Goal: Task Accomplishment & Management: Manage account settings

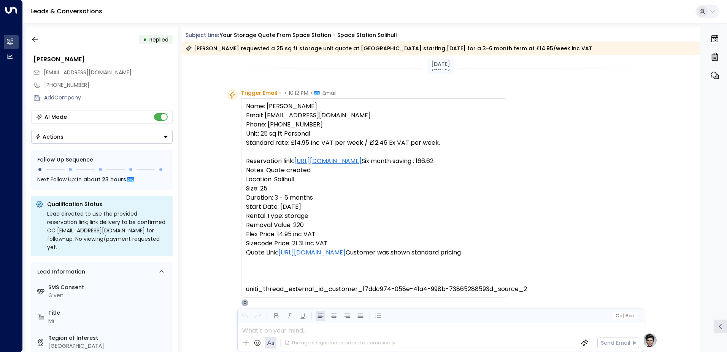
scroll to position [92, 0]
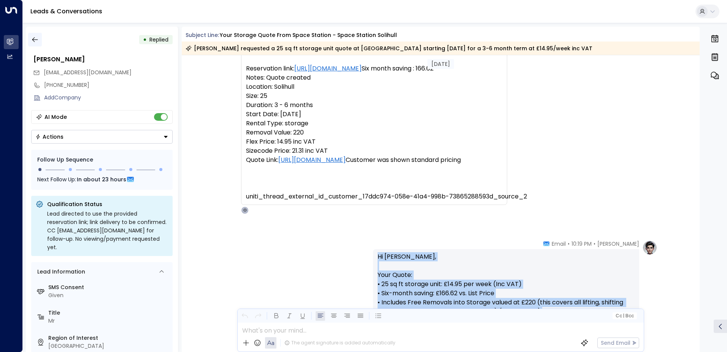
click at [37, 40] on icon "button" at bounding box center [35, 40] width 8 height 8
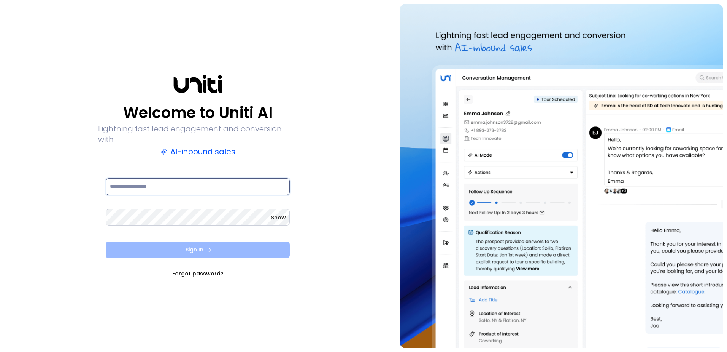
type input "**********"
click at [196, 243] on button "Sign In" at bounding box center [198, 249] width 184 height 17
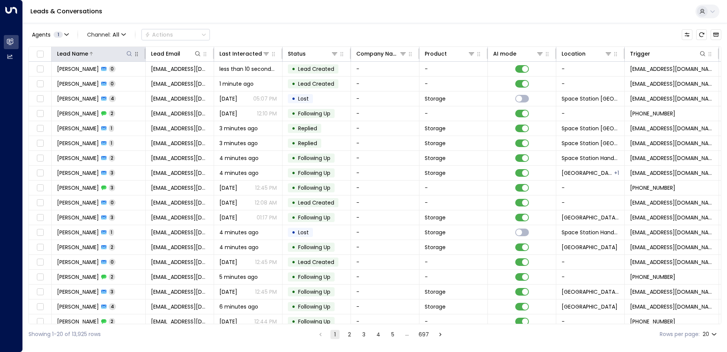
click at [130, 53] on icon at bounding box center [129, 54] width 6 height 6
type input "*****"
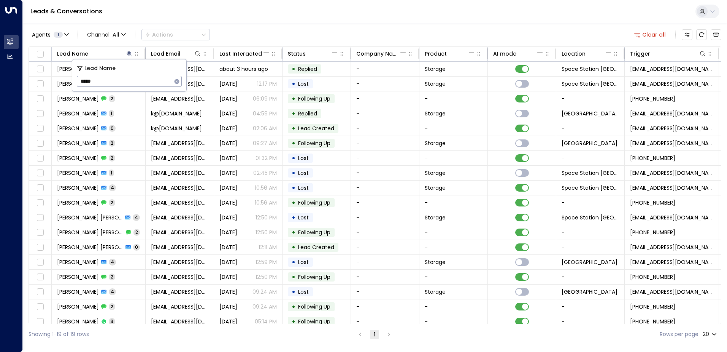
click at [272, 30] on div "Agents 1 Channel: All Actions Clear all" at bounding box center [375, 35] width 693 height 16
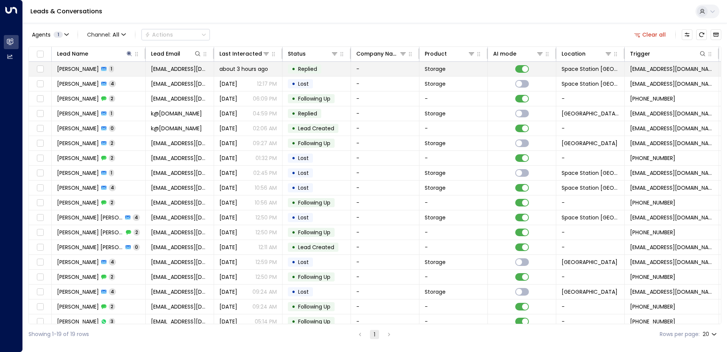
click at [248, 65] on span "about 3 hours ago" at bounding box center [243, 69] width 49 height 8
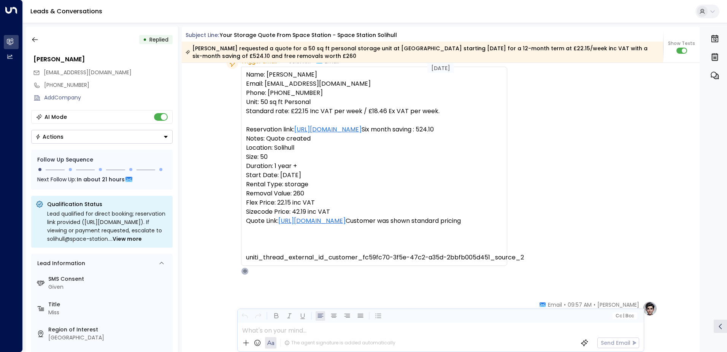
scroll to position [671, 0]
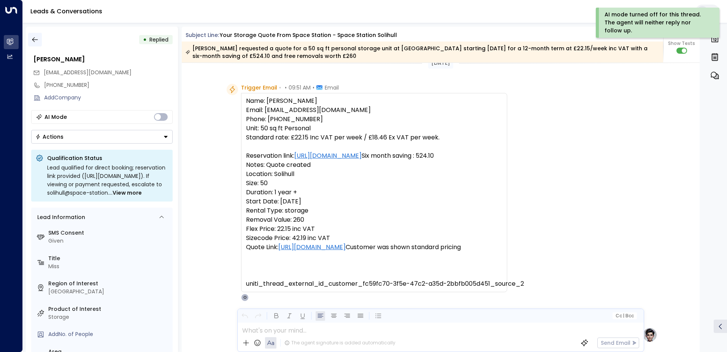
click at [32, 38] on icon "button" at bounding box center [35, 40] width 8 height 8
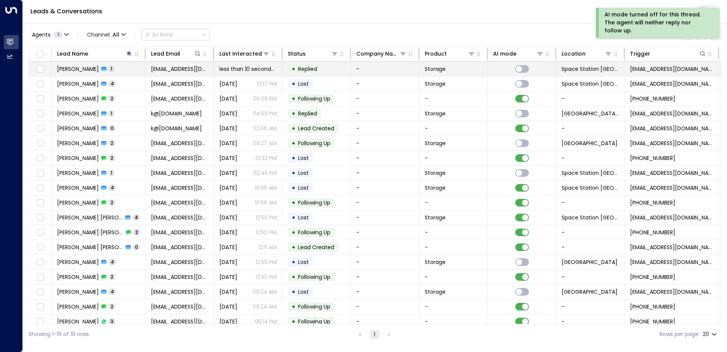
click at [109, 67] on td "[PERSON_NAME] 1" at bounding box center [99, 69] width 94 height 14
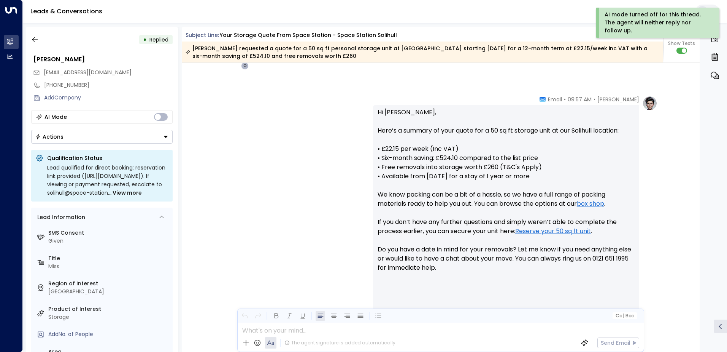
drag, startPoint x: 240, startPoint y: 220, endPoint x: 231, endPoint y: 223, distance: 8.8
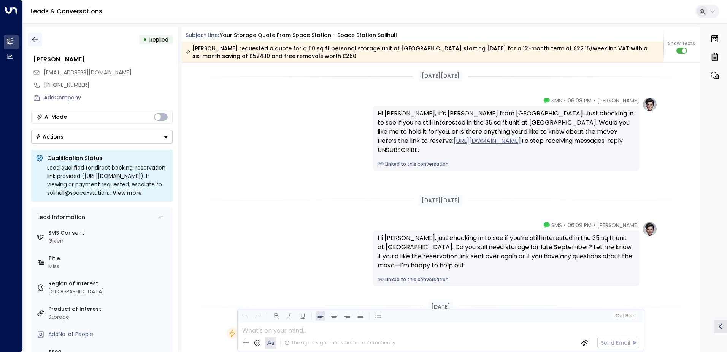
click at [36, 41] on icon "button" at bounding box center [35, 40] width 8 height 8
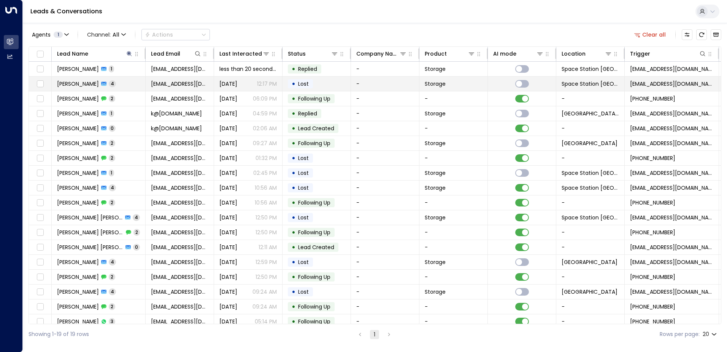
click at [131, 80] on td "[PERSON_NAME] 4" at bounding box center [99, 83] width 94 height 14
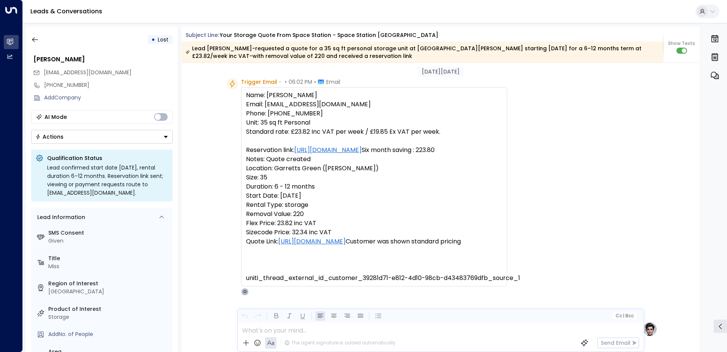
scroll to position [18, 0]
click at [36, 37] on icon "button" at bounding box center [35, 40] width 8 height 8
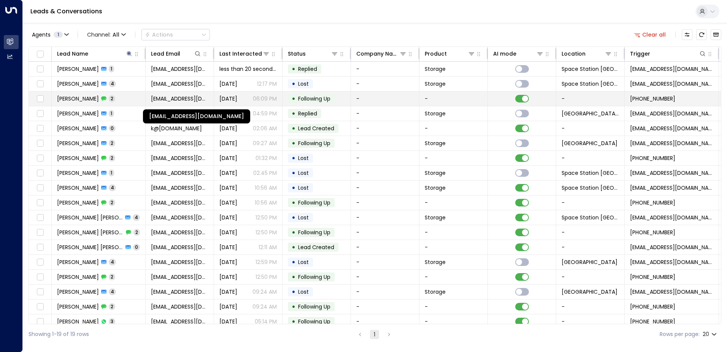
click at [204, 98] on span "[EMAIL_ADDRESS][DOMAIN_NAME]" at bounding box center [179, 99] width 57 height 8
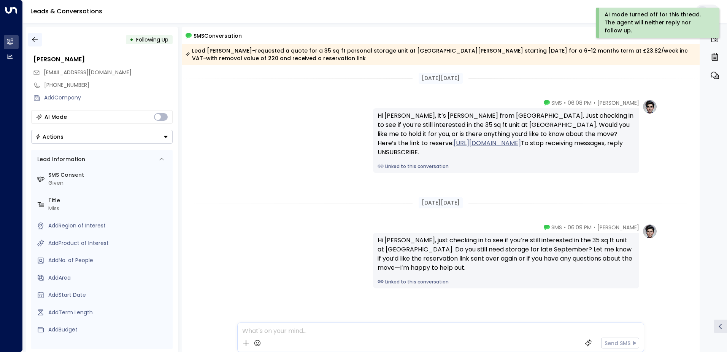
click at [37, 38] on icon "button" at bounding box center [35, 40] width 8 height 8
